Goal: Task Accomplishment & Management: Manage account settings

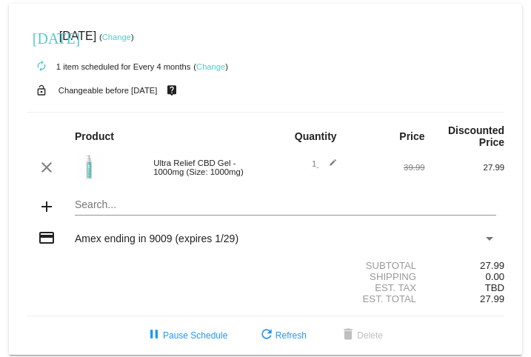
scroll to position [8, 0]
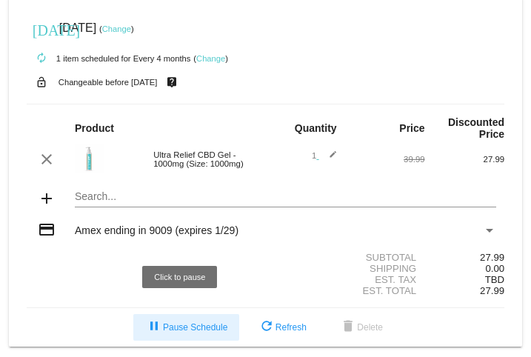
click at [179, 322] on span "pause Pause Schedule" at bounding box center [186, 327] width 82 height 10
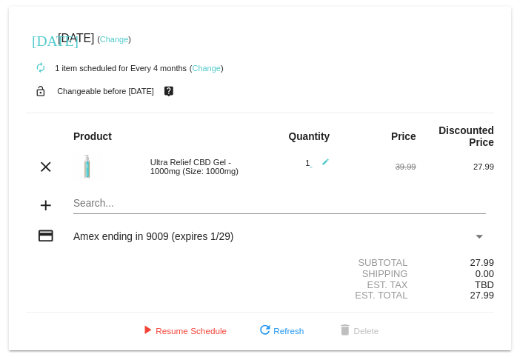
scroll to position [0, 0]
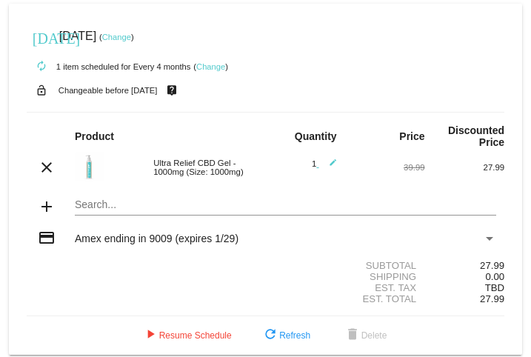
click at [131, 36] on link "Change" at bounding box center [116, 37] width 29 height 9
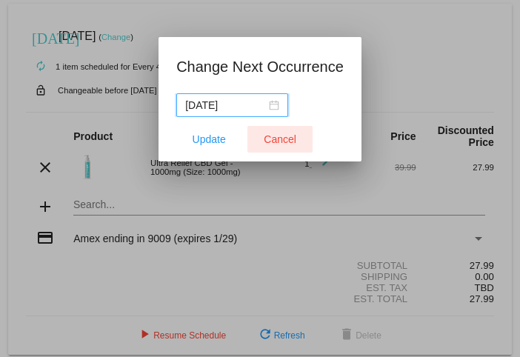
click at [278, 138] on span "Cancel" at bounding box center [279, 139] width 33 height 12
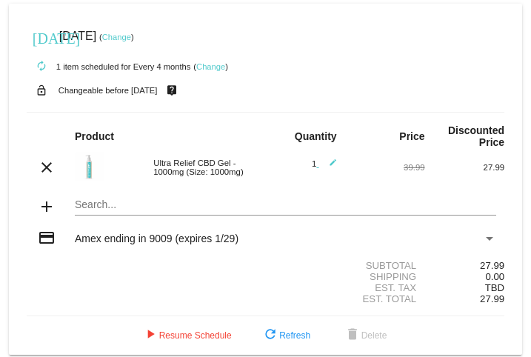
click at [205, 66] on link "Change" at bounding box center [210, 66] width 29 height 9
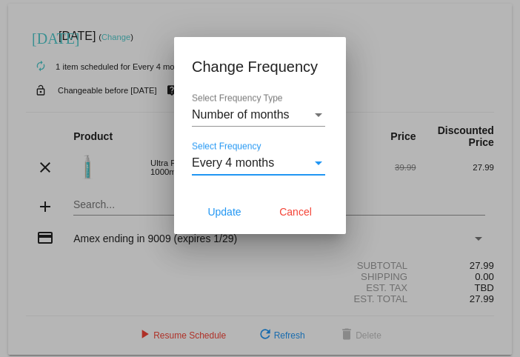
click at [320, 164] on div "Select Frequency" at bounding box center [318, 163] width 7 height 4
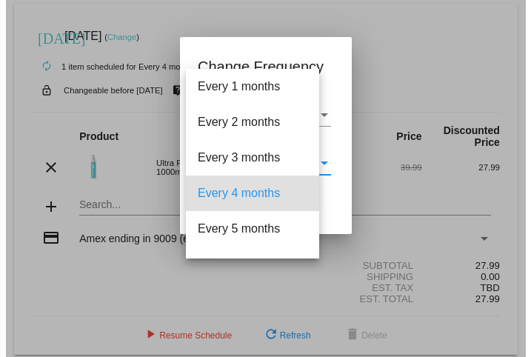
scroll to position [29, 0]
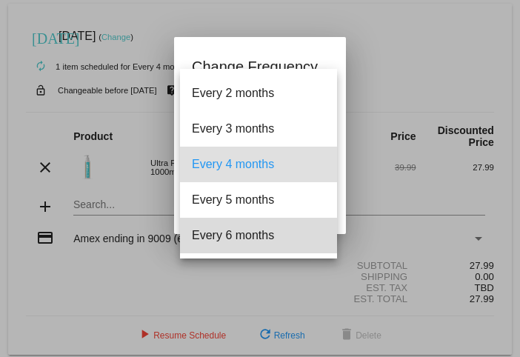
click at [266, 232] on span "Every 6 months" at bounding box center [258, 236] width 133 height 36
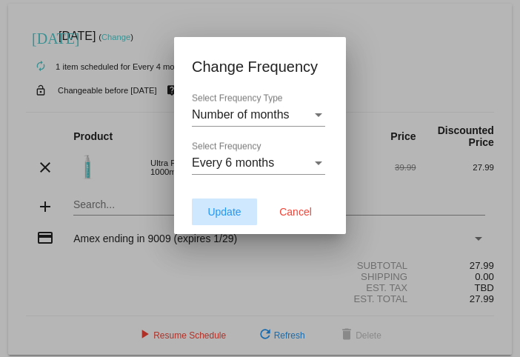
click at [233, 213] on span "Update" at bounding box center [223, 212] width 33 height 12
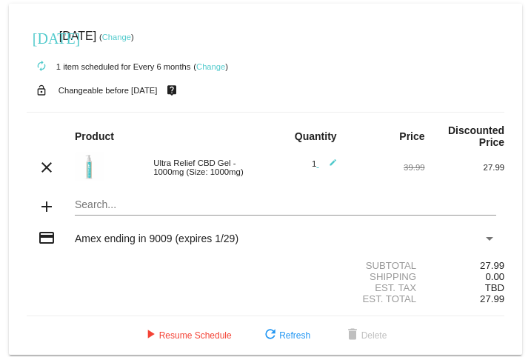
scroll to position [8, 0]
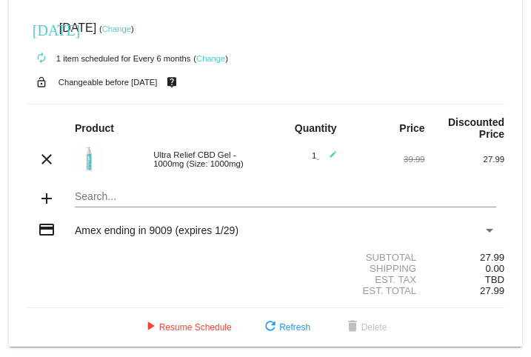
click at [131, 28] on link "Change" at bounding box center [116, 28] width 29 height 9
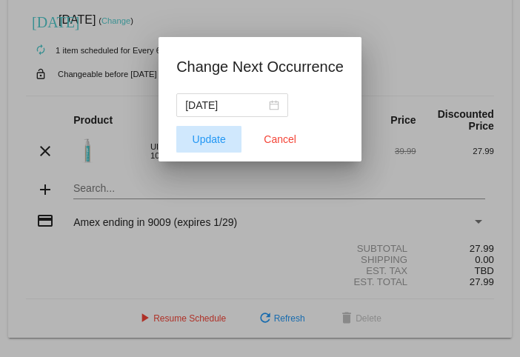
click at [204, 139] on span "Update" at bounding box center [208, 139] width 33 height 12
